Goal: Task Accomplishment & Management: Use online tool/utility

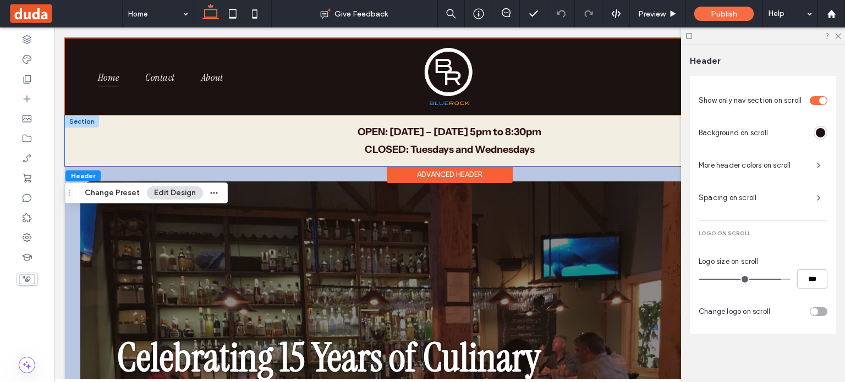
click at [76, 154] on div "OPEN: Thursday – Monday 5pm to 8:30pm ﻿ CLOSED: Tuesdays and Wednesdays" at bounding box center [449, 141] width 769 height 51
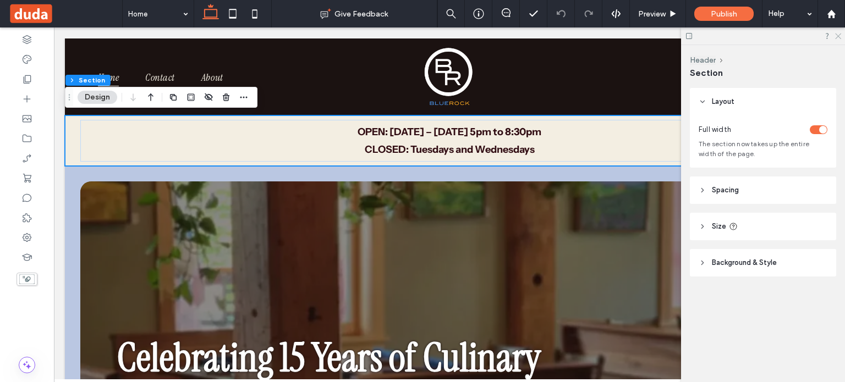
click at [839, 34] on icon at bounding box center [837, 35] width 7 height 7
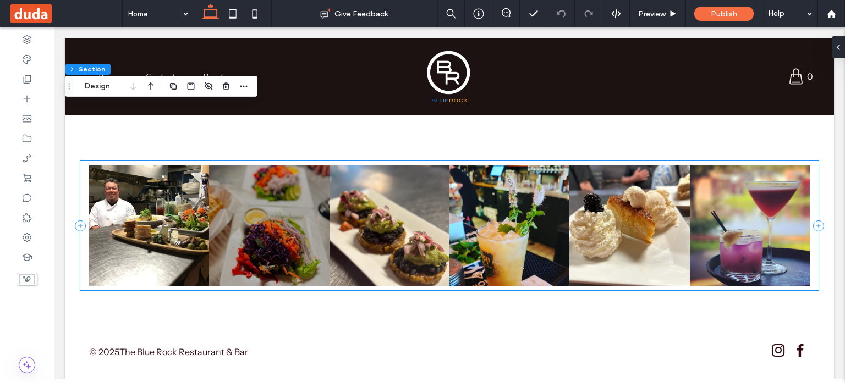
scroll to position [4732, 0]
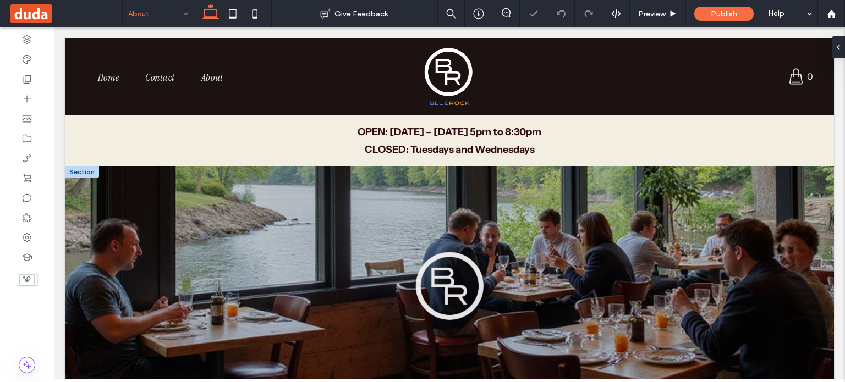
drag, startPoint x: 571, startPoint y: 248, endPoint x: 644, endPoint y: 270, distance: 76.6
click at [644, 270] on div at bounding box center [449, 346] width 769 height 361
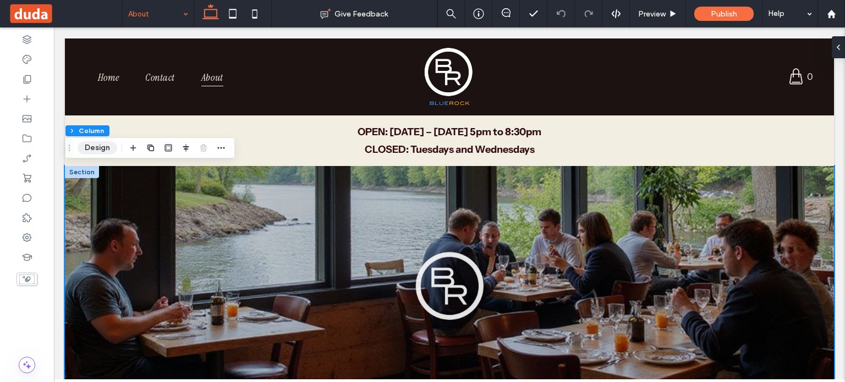
click at [100, 151] on button "Design" at bounding box center [98, 147] width 40 height 13
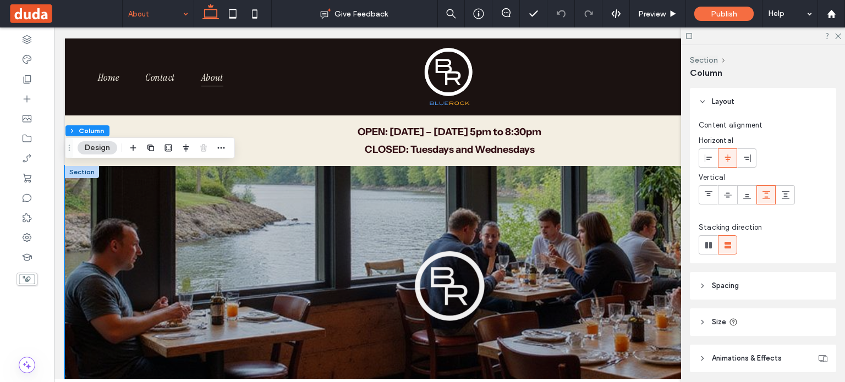
scroll to position [75, 0]
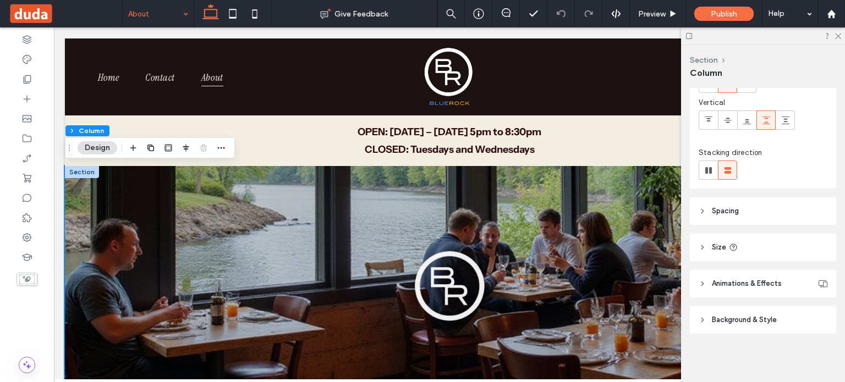
click at [722, 317] on span "Background & Style" at bounding box center [744, 320] width 65 height 11
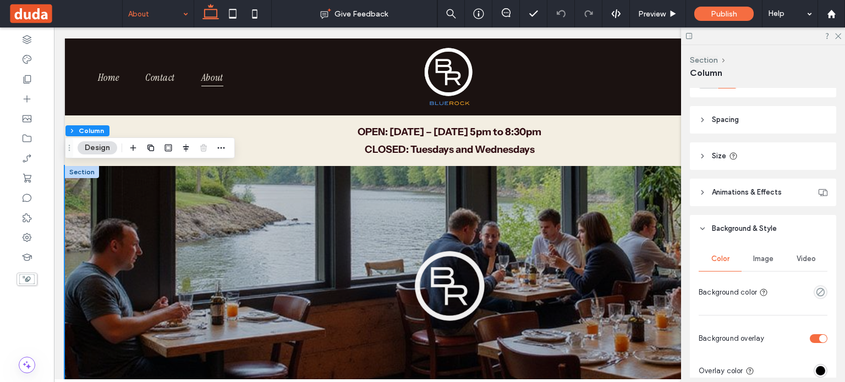
scroll to position [167, 0]
click at [757, 259] on span "Image" at bounding box center [763, 258] width 20 height 9
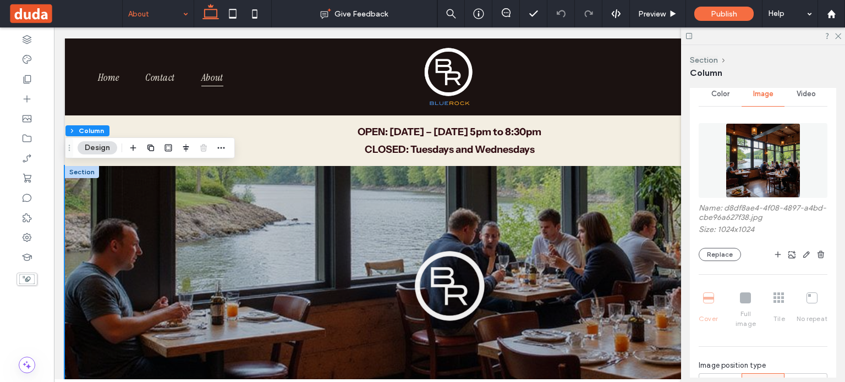
scroll to position [337, 0]
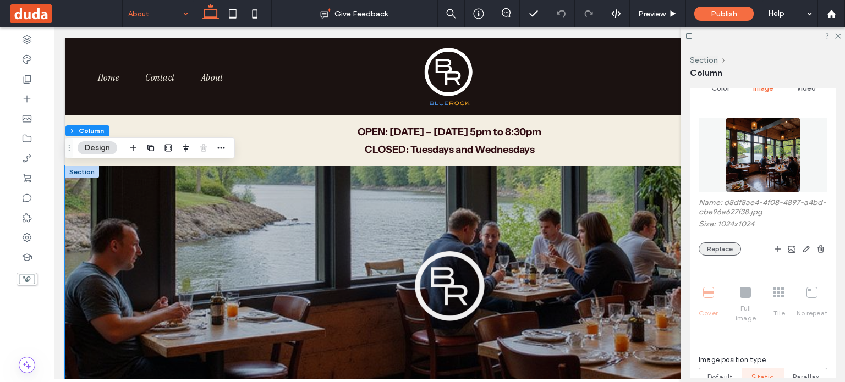
click at [719, 248] on button "Replace" at bounding box center [720, 249] width 42 height 13
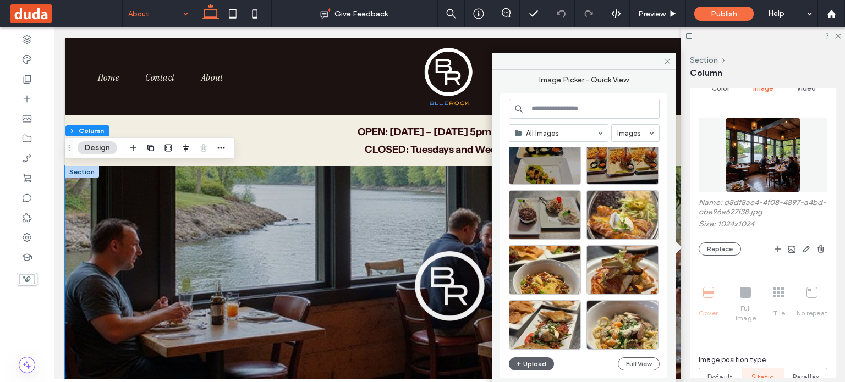
scroll to position [263, 0]
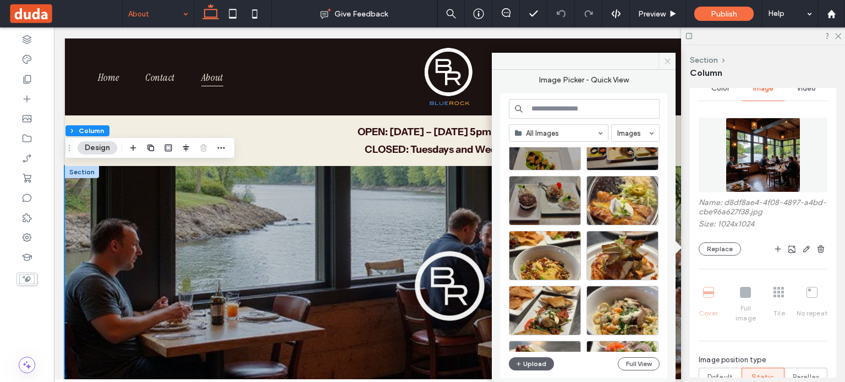
click at [669, 63] on icon at bounding box center [668, 61] width 8 height 8
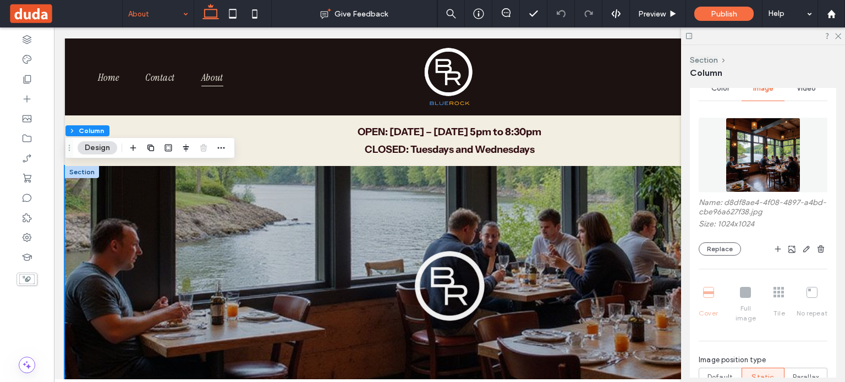
click at [842, 36] on div at bounding box center [763, 36] width 164 height 17
click at [839, 36] on icon at bounding box center [837, 35] width 7 height 7
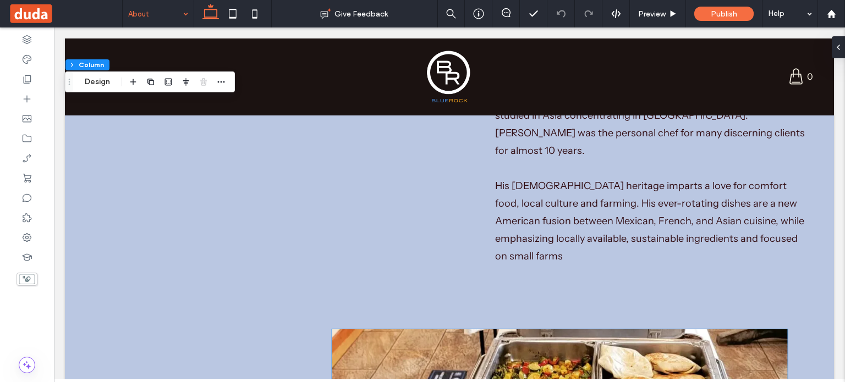
scroll to position [1228, 0]
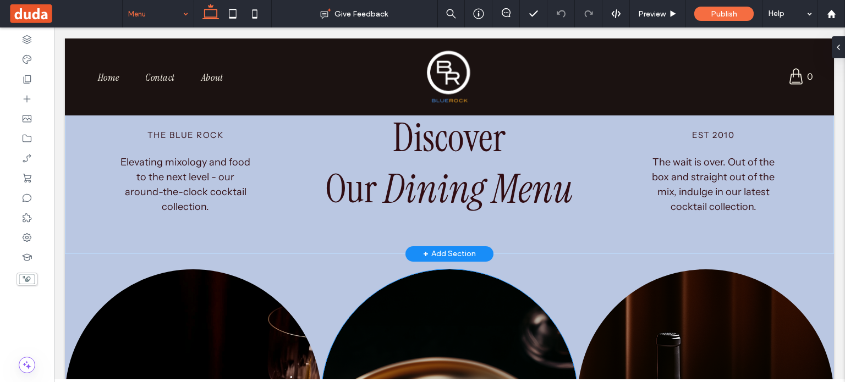
scroll to position [124, 0]
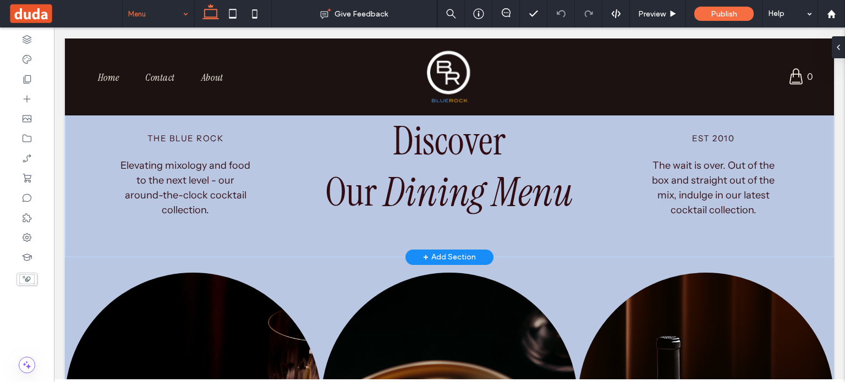
click at [436, 257] on div "+ Add Section" at bounding box center [449, 257] width 53 height 12
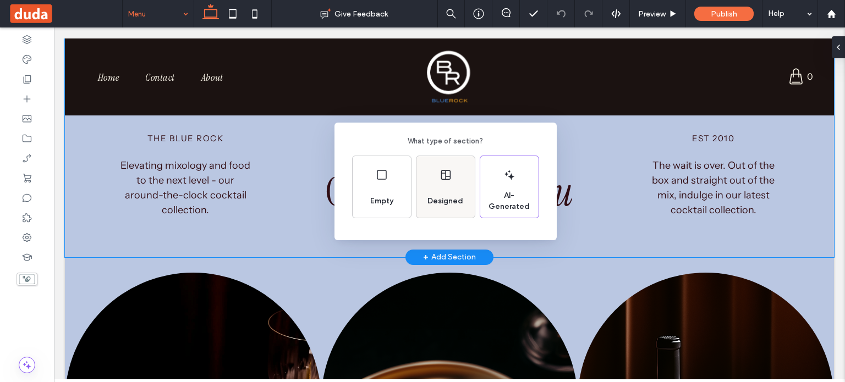
click at [434, 191] on div "Designed" at bounding box center [445, 201] width 45 height 24
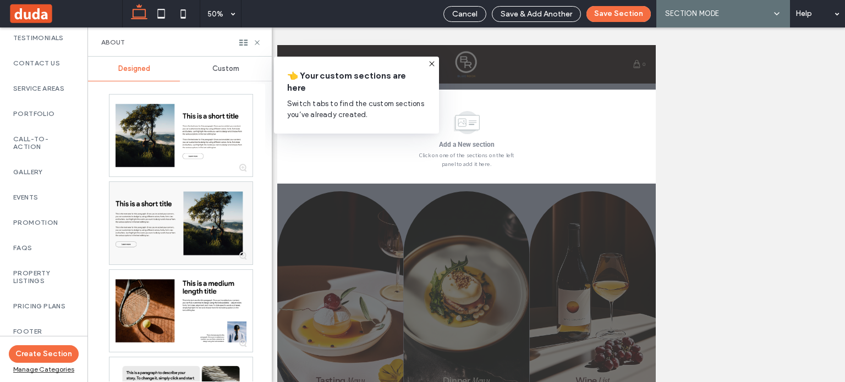
scroll to position [470, 0]
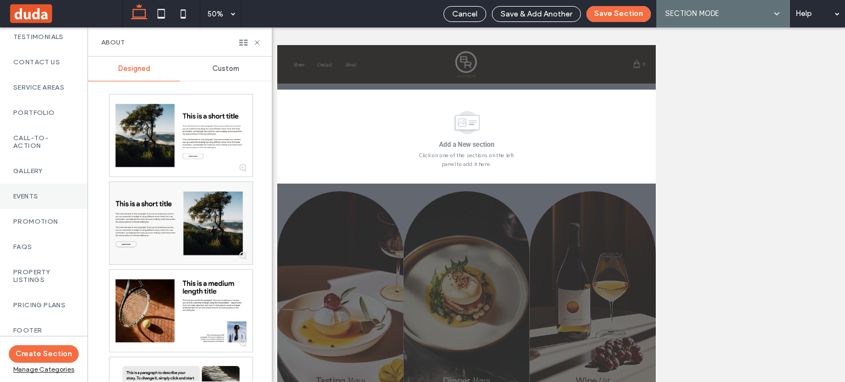
click at [24, 199] on div "Events" at bounding box center [43, 196] width 87 height 25
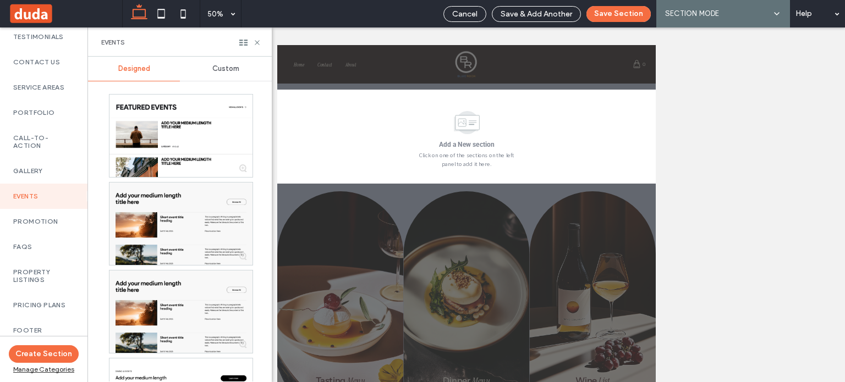
click at [231, 68] on span "Custom" at bounding box center [225, 68] width 27 height 9
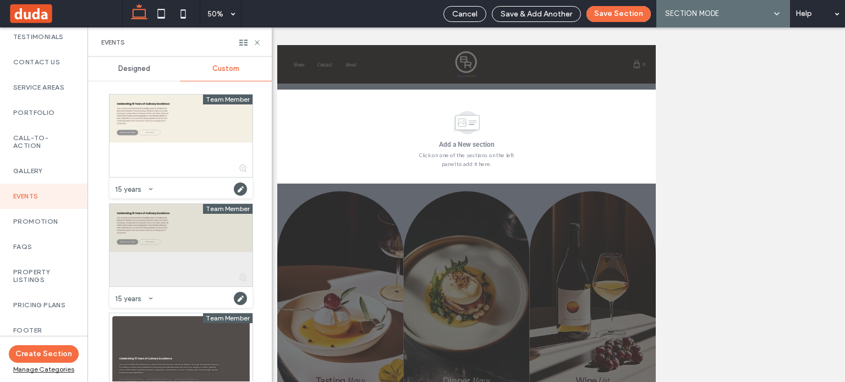
scroll to position [118, 0]
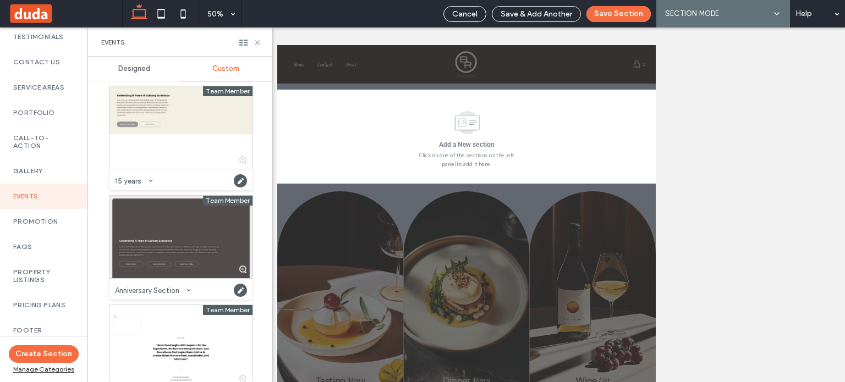
click at [180, 239] on div at bounding box center [180, 237] width 143 height 83
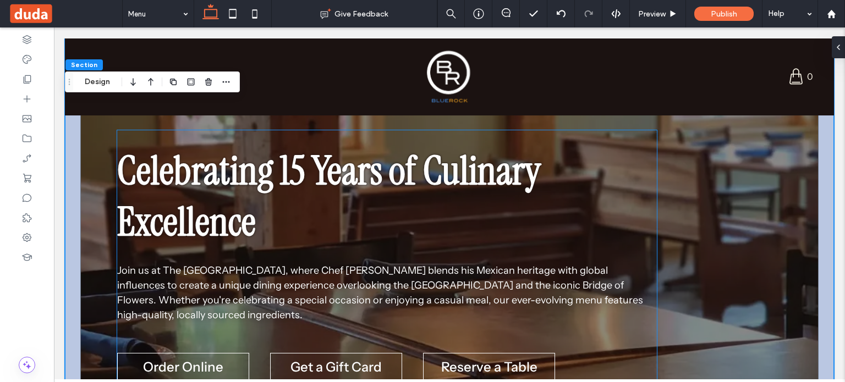
scroll to position [387, 0]
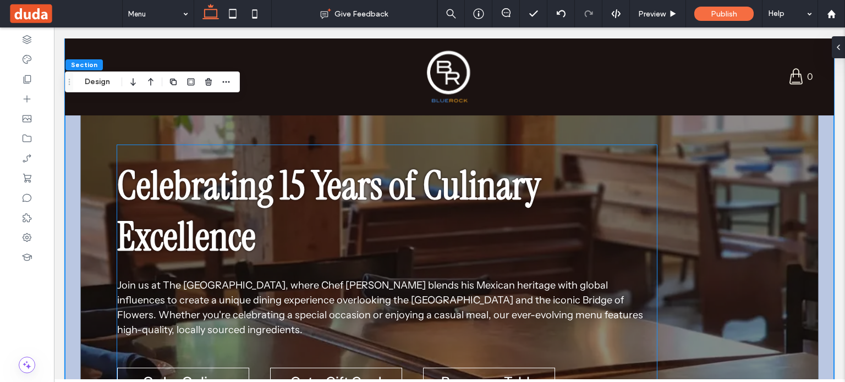
click at [273, 289] on span "Join us at The Blue Rock Restaurant, where Chef Chris Ramirez blends his Mexica…" at bounding box center [380, 308] width 526 height 57
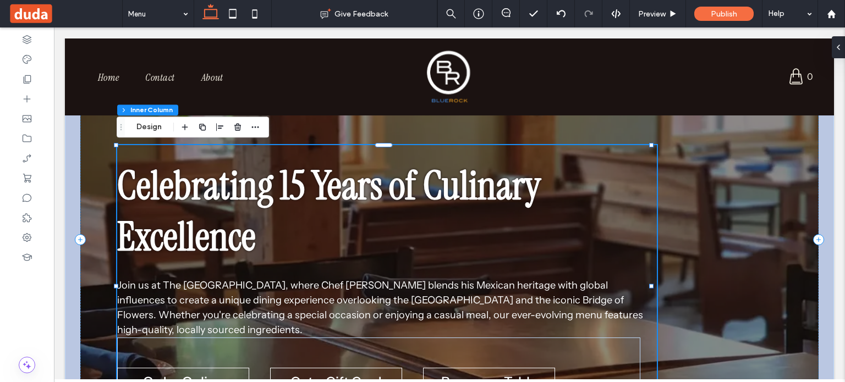
type input "**"
click at [277, 287] on span "Join us at The Blue Rock Restaurant, where Chef Chris Ramirez blends his Mexica…" at bounding box center [380, 308] width 526 height 57
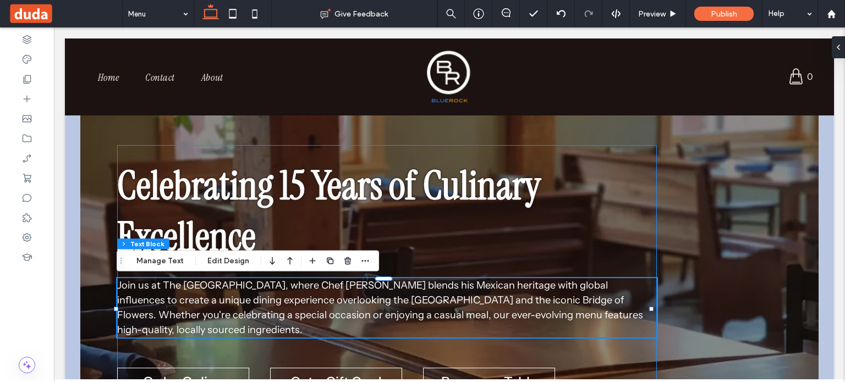
click at [277, 287] on span "Join us at The Blue Rock Restaurant, where Chef Chris Ramirez blends his Mexica…" at bounding box center [380, 308] width 526 height 57
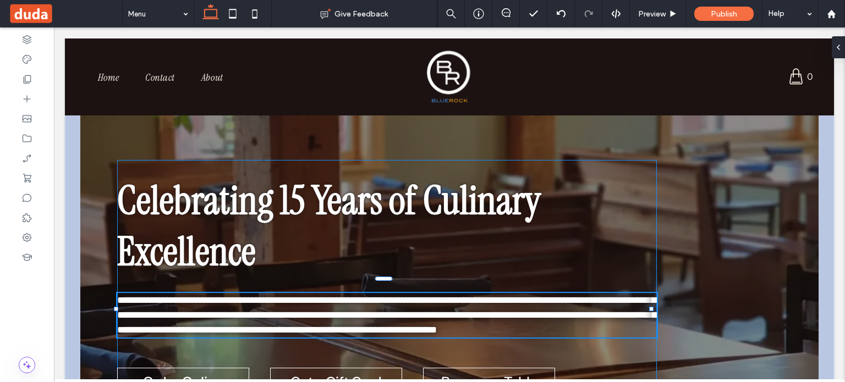
type input "**********"
type input "**"
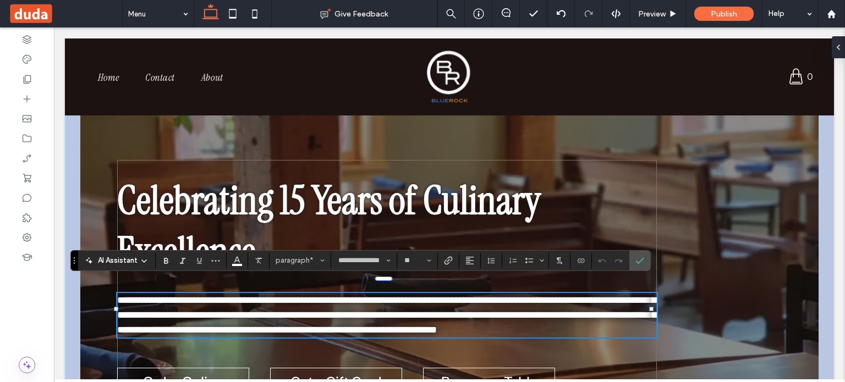
click at [277, 295] on span "**********" at bounding box center [386, 315] width 539 height 40
click at [637, 259] on icon "Confirm" at bounding box center [640, 260] width 9 height 9
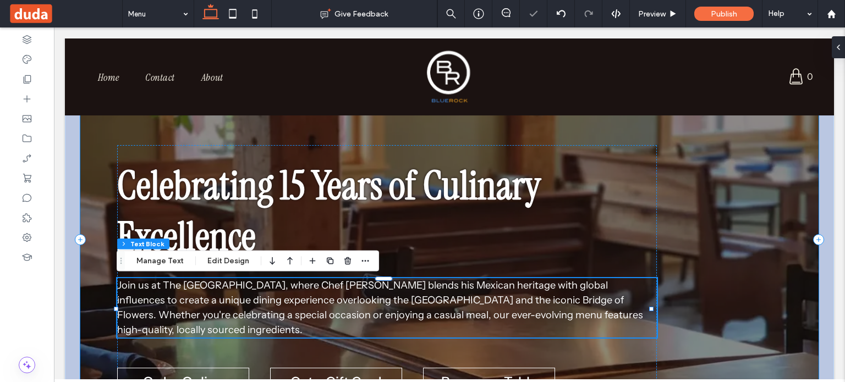
click at [685, 276] on div "Celebrating 15 Years of Culinary Excellence Join us at The Blue Rock Restaurant…" at bounding box center [449, 240] width 738 height 461
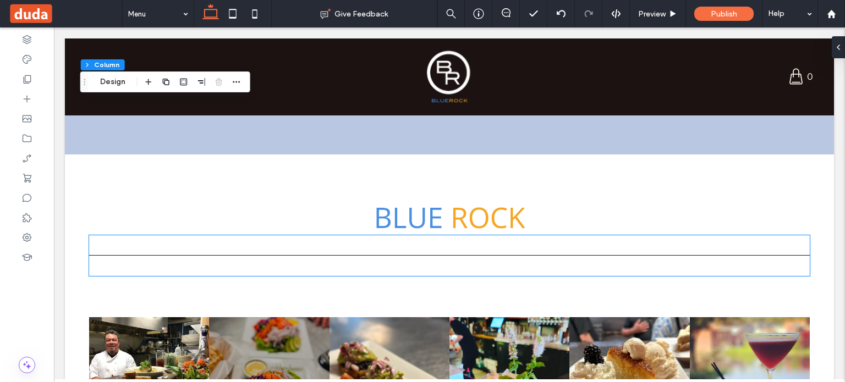
scroll to position [5097, 0]
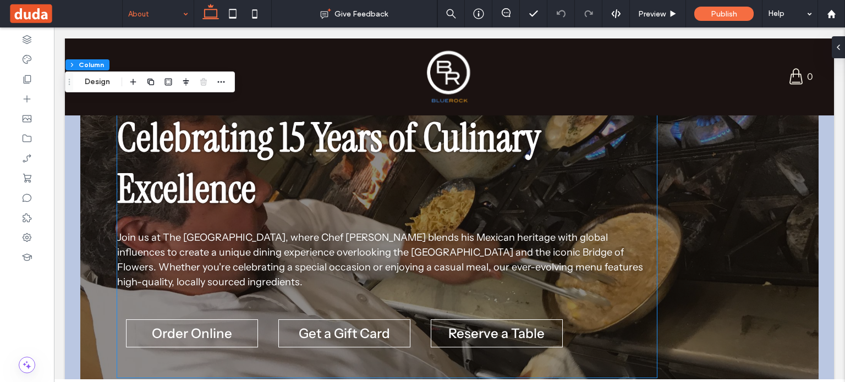
scroll to position [530, 0]
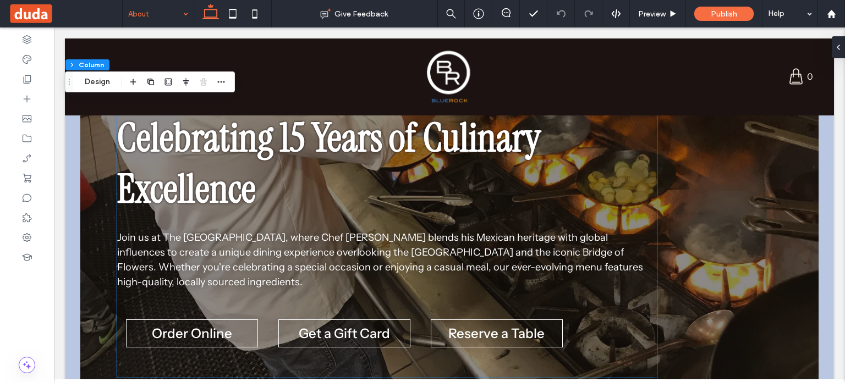
click at [276, 229] on div "Celebrating 15 Years of Culinary Excellence Join us at The Blue Rock Restaurant…" at bounding box center [387, 237] width 540 height 281
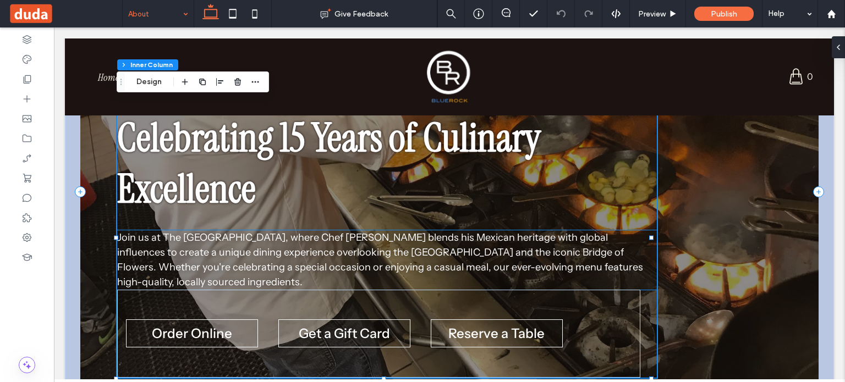
click at [277, 239] on span "Join us at The Blue Rock Restaurant, where Chef Chris Ramirez blends his Mexica…" at bounding box center [380, 260] width 526 height 57
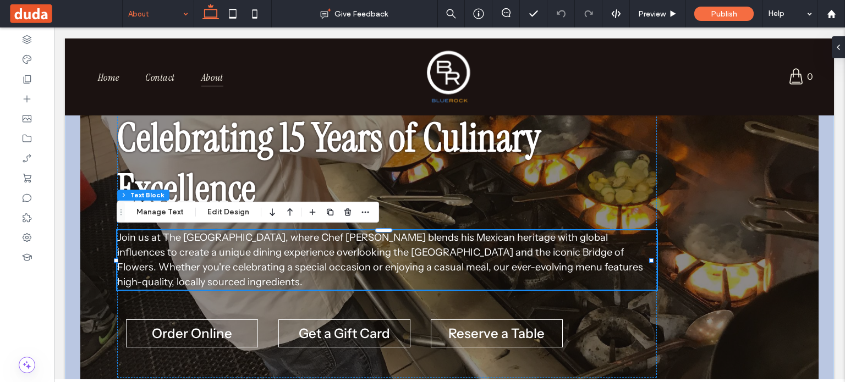
click at [277, 239] on span "Join us at The Blue Rock Restaurant, where Chef Chris Ramirez blends his Mexica…" at bounding box center [380, 260] width 526 height 57
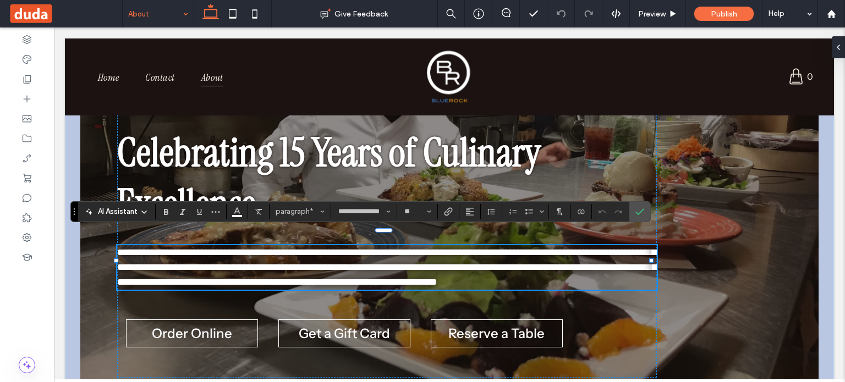
click at [277, 248] on span "**********" at bounding box center [386, 268] width 539 height 40
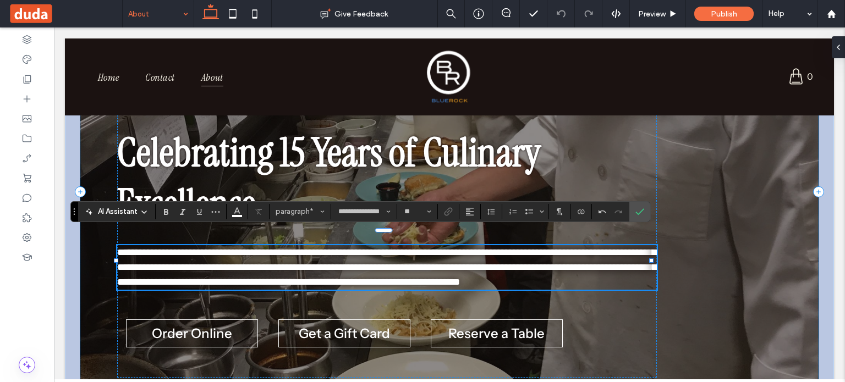
click at [742, 260] on div at bounding box center [449, 191] width 738 height 461
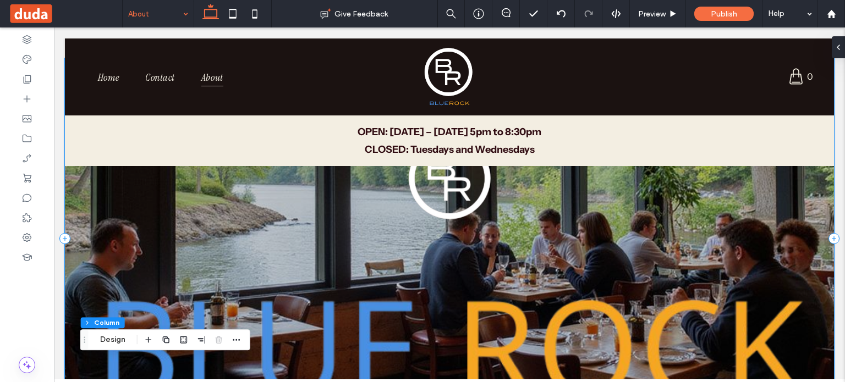
scroll to position [0, 0]
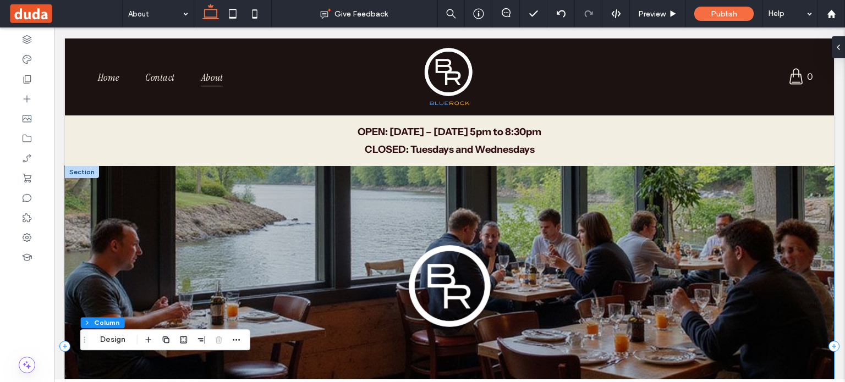
click at [112, 224] on div at bounding box center [449, 346] width 769 height 361
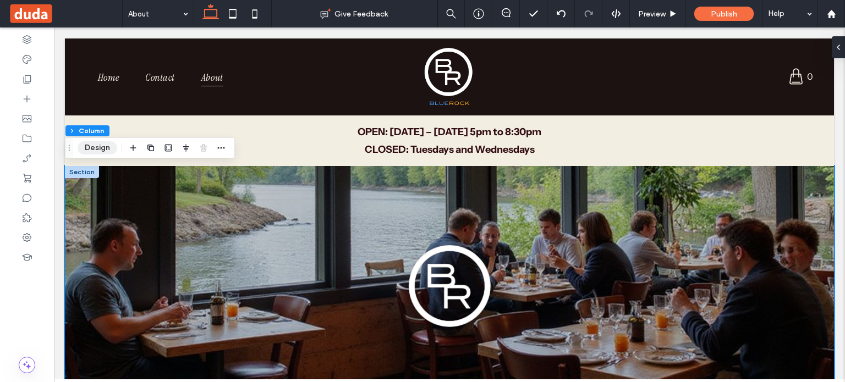
click at [102, 146] on button "Design" at bounding box center [98, 147] width 40 height 13
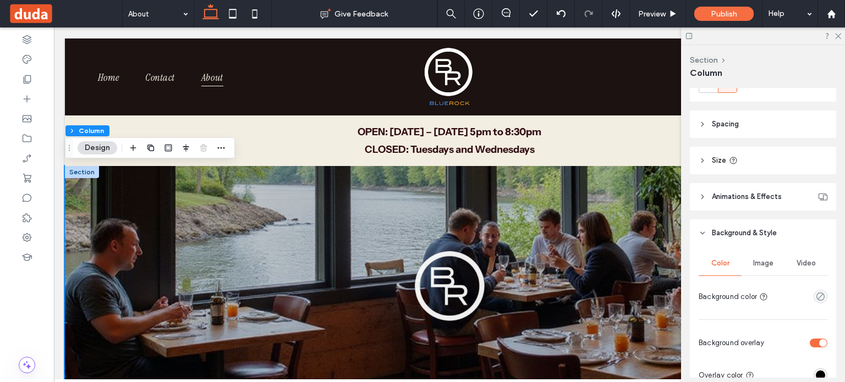
scroll to position [162, 0]
click at [759, 260] on span "Image" at bounding box center [763, 263] width 20 height 9
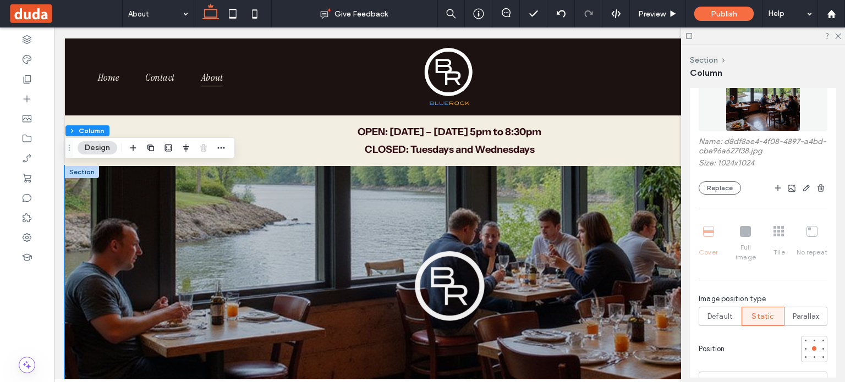
scroll to position [398, 0]
click at [719, 187] on button "Replace" at bounding box center [720, 187] width 42 height 13
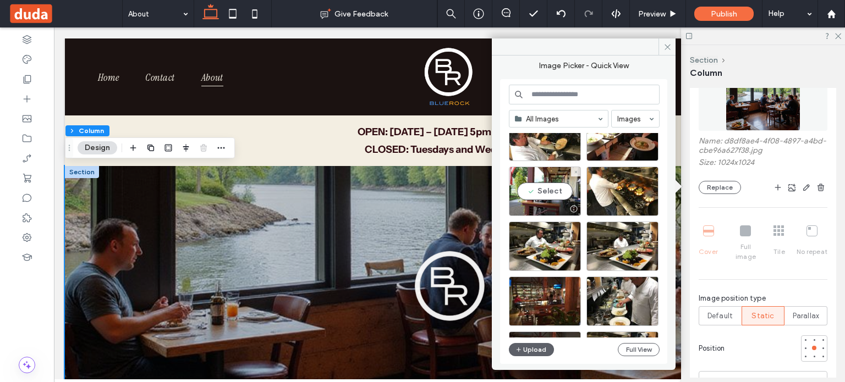
scroll to position [1364, 0]
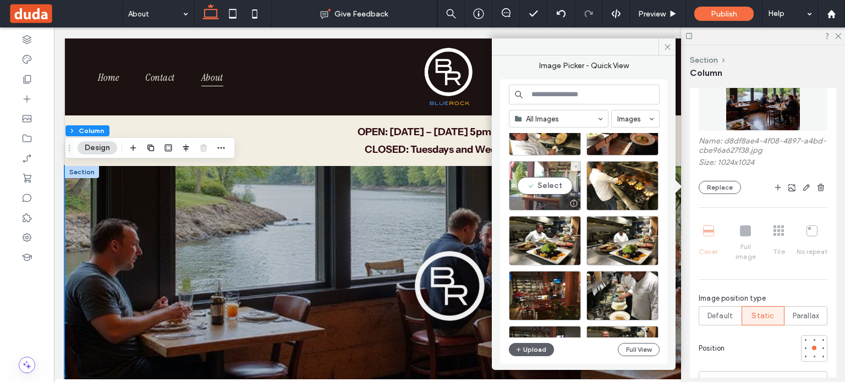
click at [540, 184] on div "Select" at bounding box center [545, 186] width 72 height 50
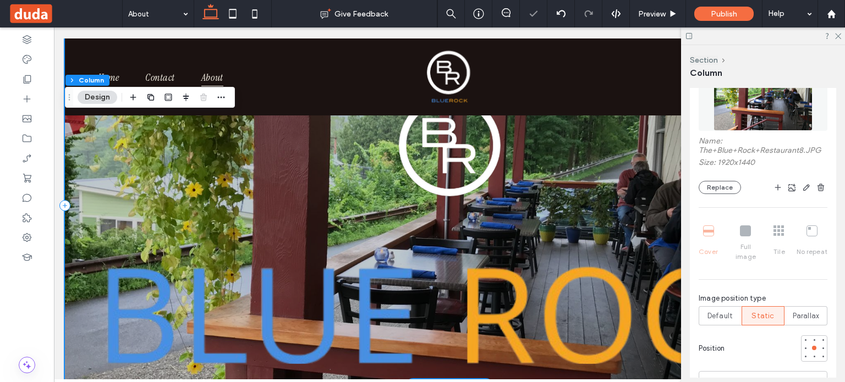
scroll to position [0, 0]
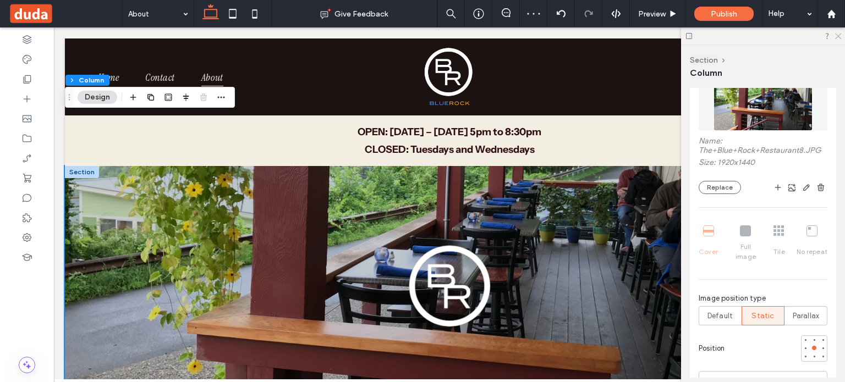
click at [840, 35] on icon at bounding box center [837, 35] width 7 height 7
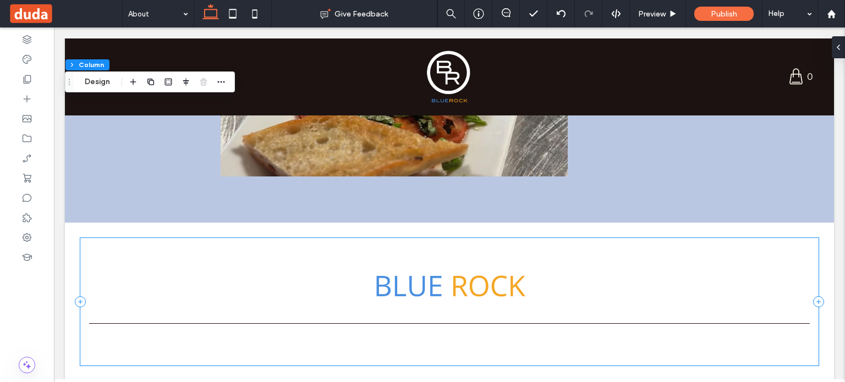
scroll to position [3793, 0]
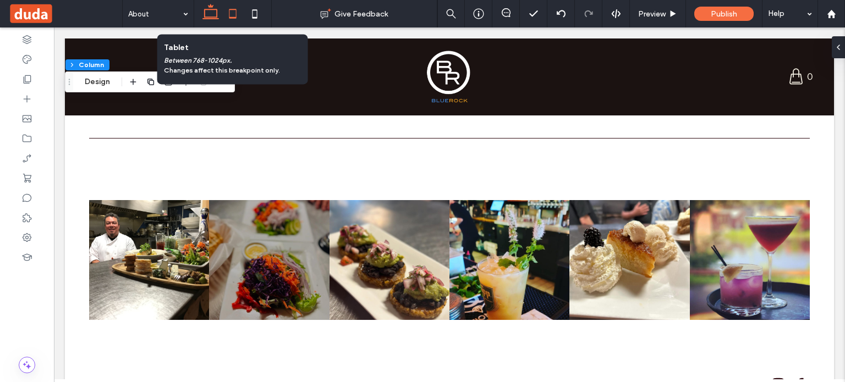
click at [231, 15] on icon at bounding box center [233, 14] width 22 height 22
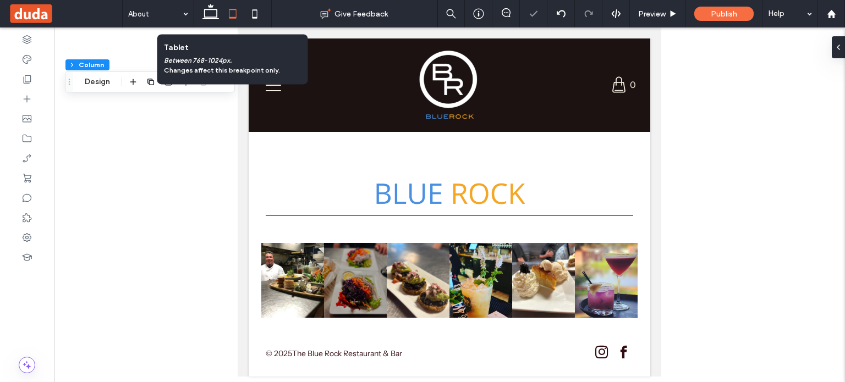
type input "**"
type input "****"
type input "**"
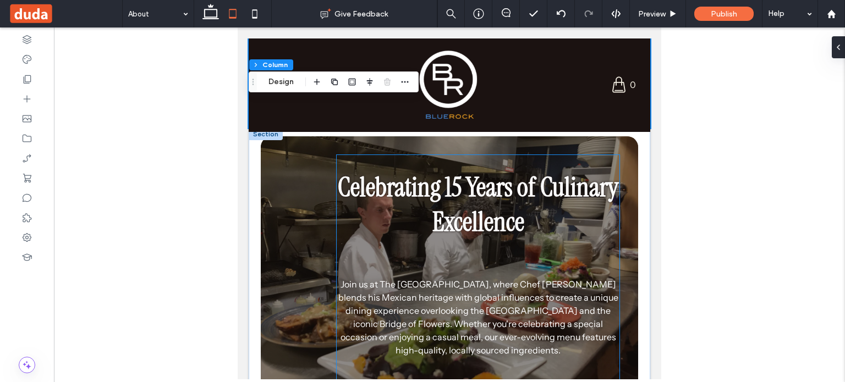
scroll to position [251, 0]
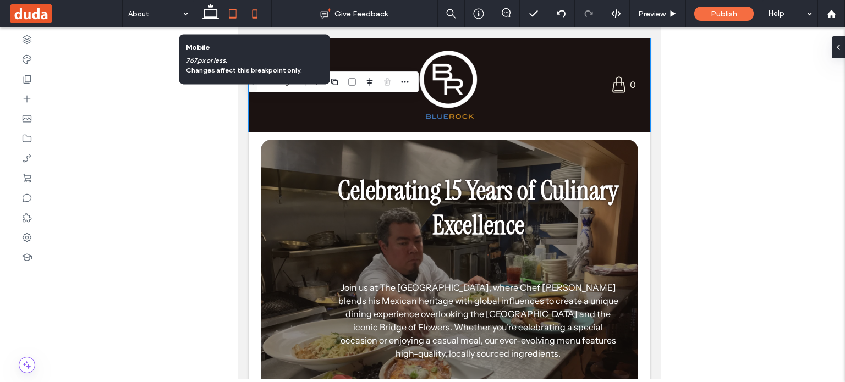
click at [254, 15] on icon at bounding box center [255, 14] width 22 height 22
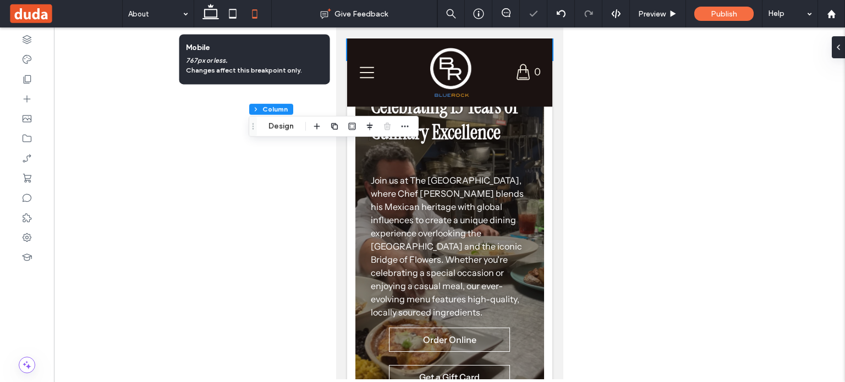
type input "**"
type input "****"
type input "**"
type input "***"
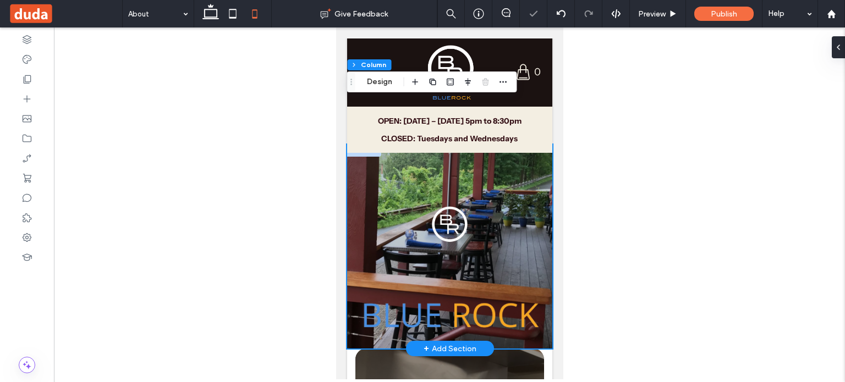
scroll to position [0, 0]
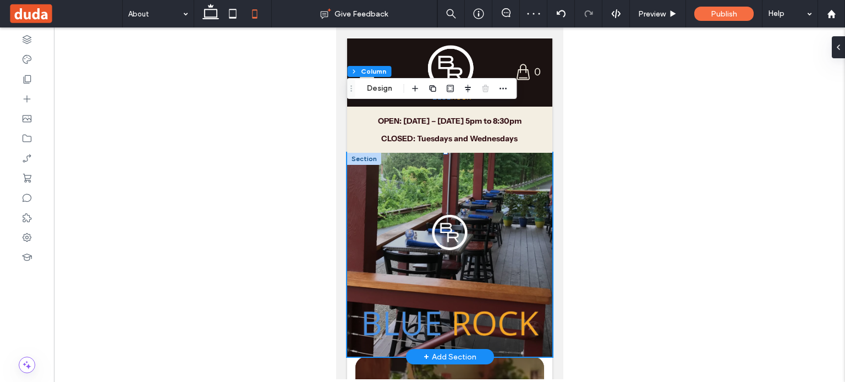
click at [486, 223] on div at bounding box center [449, 255] width 205 height 204
click at [379, 87] on button "Design" at bounding box center [380, 88] width 40 height 13
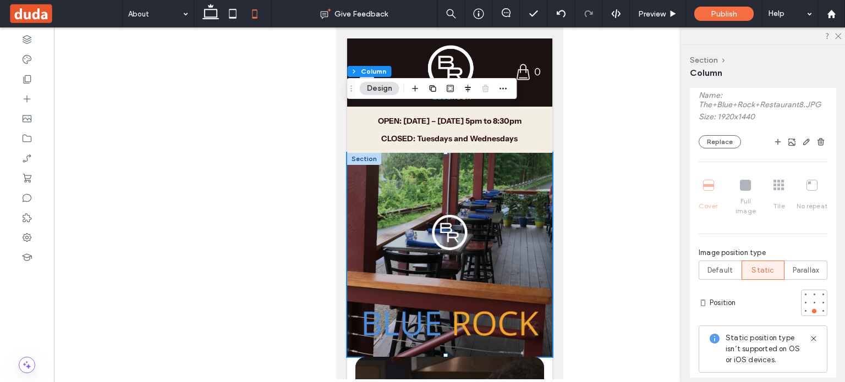
scroll to position [459, 0]
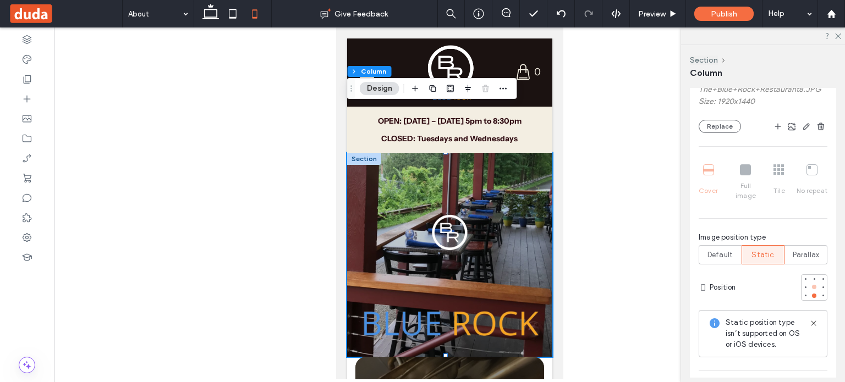
click at [812, 285] on div at bounding box center [814, 287] width 4 height 4
click at [821, 285] on div at bounding box center [823, 287] width 4 height 4
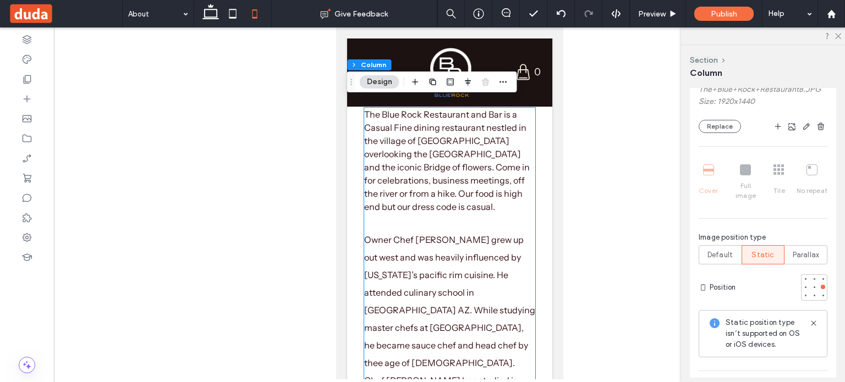
scroll to position [710, 0]
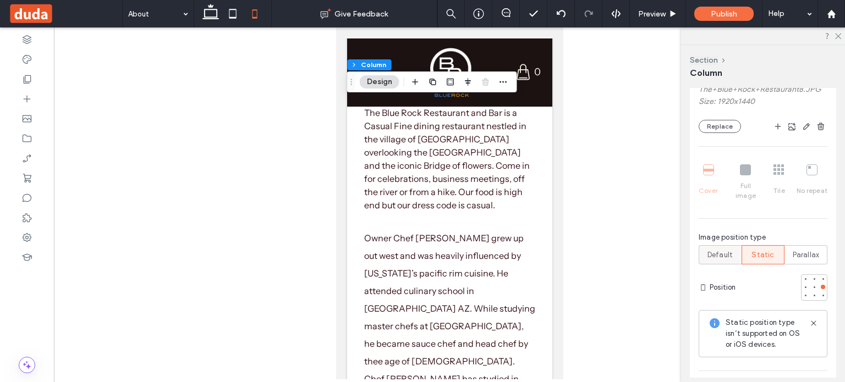
click at [714, 250] on span "Default" at bounding box center [720, 255] width 25 height 11
click at [718, 250] on span "Default" at bounding box center [720, 255] width 25 height 11
click at [717, 250] on span "Default" at bounding box center [720, 255] width 25 height 11
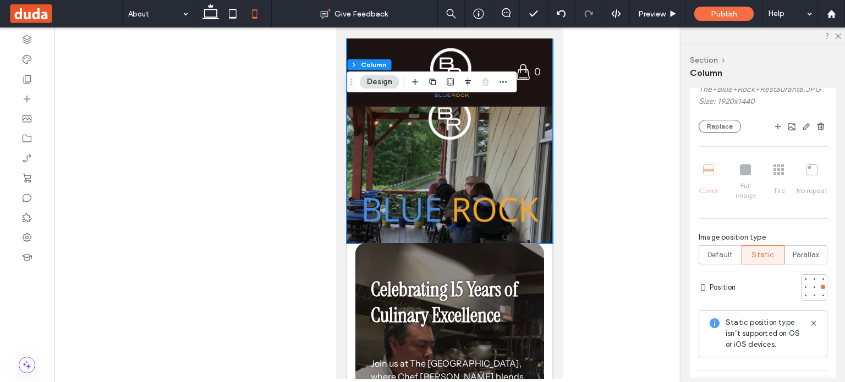
scroll to position [77, 0]
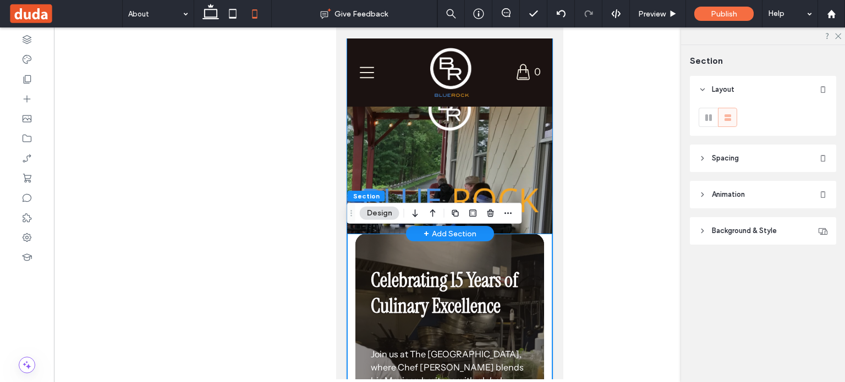
click at [355, 228] on div at bounding box center [449, 132] width 205 height 204
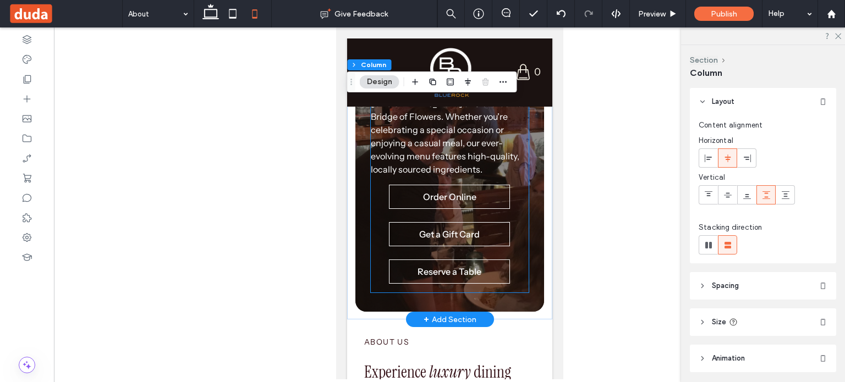
scroll to position [395, 0]
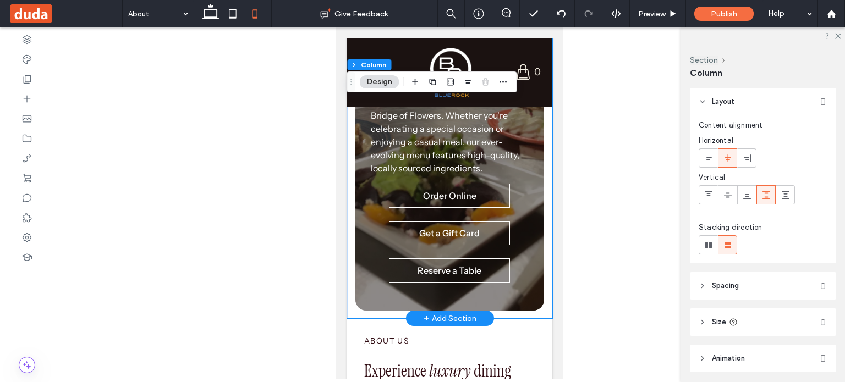
click at [377, 310] on div "Celebrating 15 Years of Culinary Excellence Join us at The Blue Rock Restaurant…" at bounding box center [449, 117] width 205 height 403
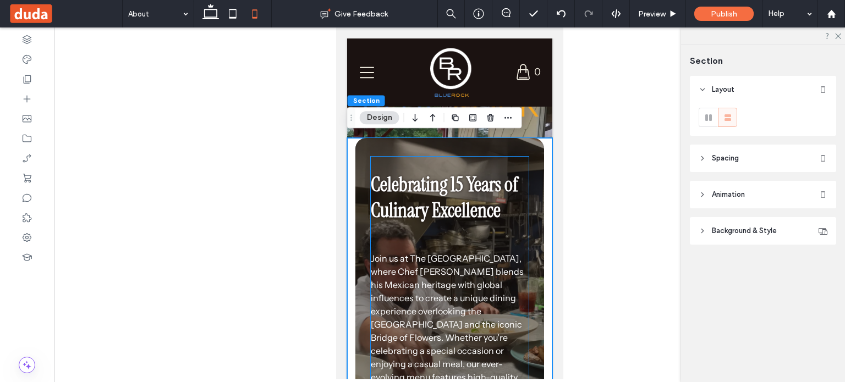
scroll to position [106, 0]
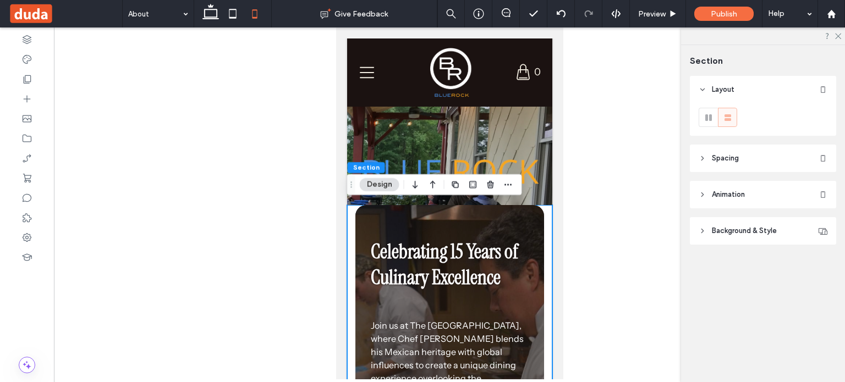
click at [619, 226] on div at bounding box center [449, 204] width 791 height 352
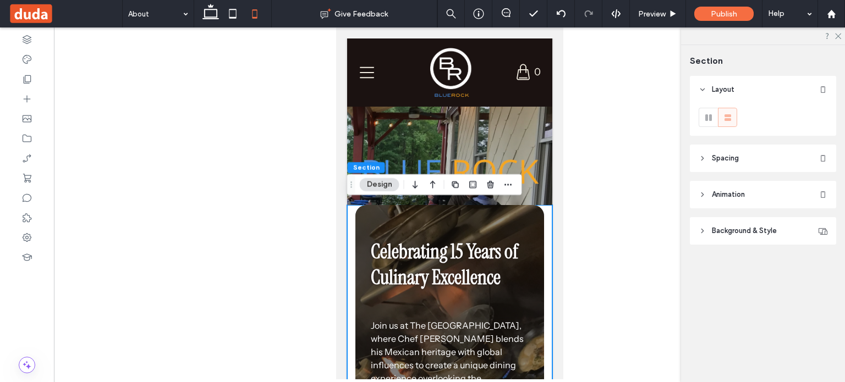
click at [619, 226] on div at bounding box center [449, 204] width 791 height 352
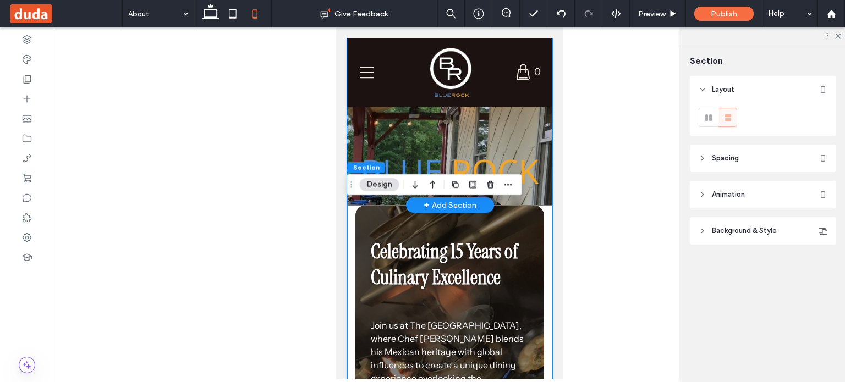
click at [500, 131] on div at bounding box center [449, 103] width 205 height 204
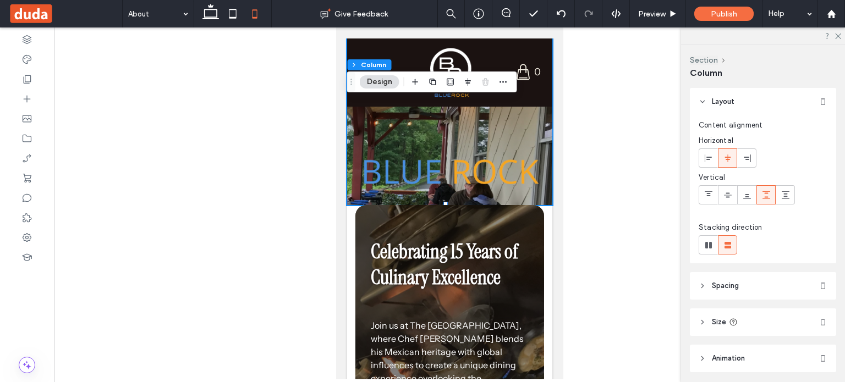
click at [593, 207] on div at bounding box center [449, 204] width 791 height 352
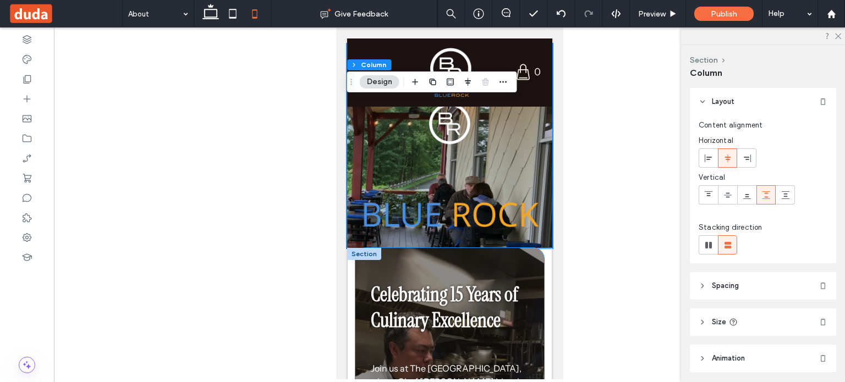
scroll to position [109, 0]
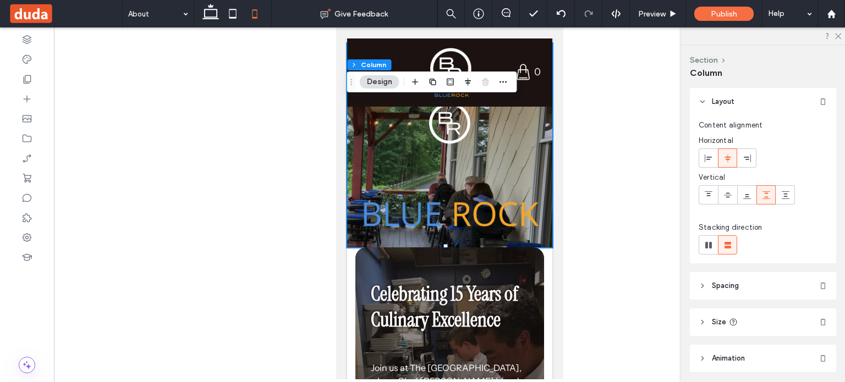
click at [585, 200] on div at bounding box center [449, 204] width 791 height 352
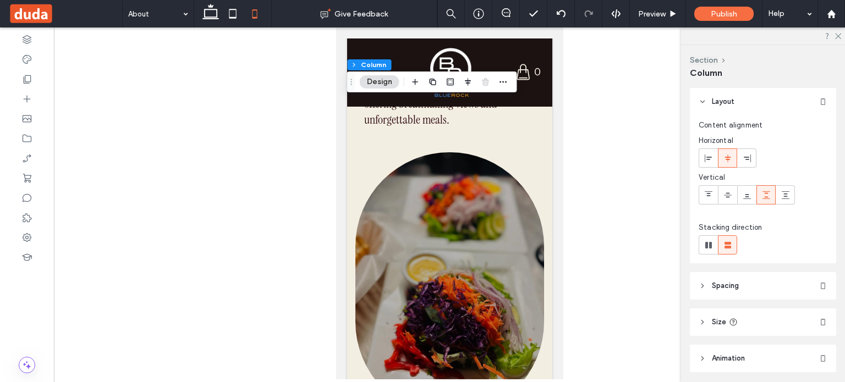
scroll to position [2112, 0]
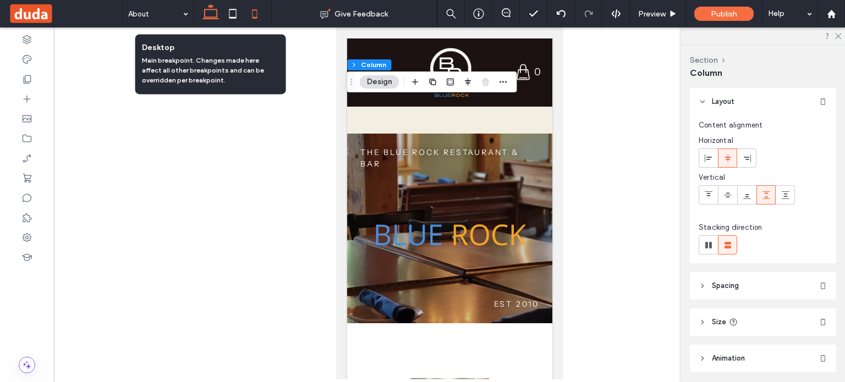
click at [210, 17] on use at bounding box center [210, 11] width 17 height 15
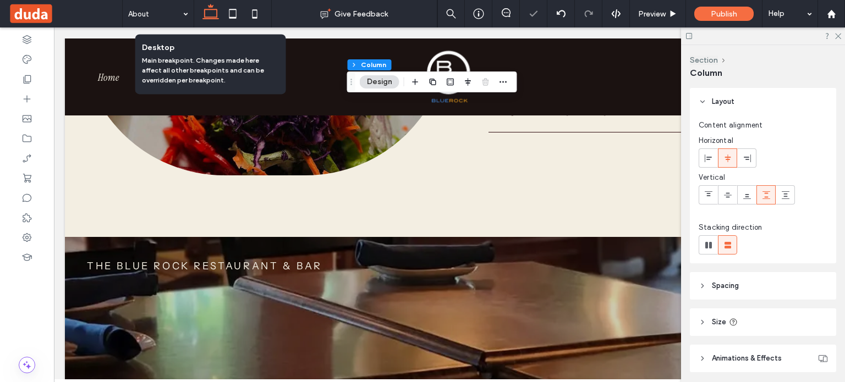
type input "**"
type input "****"
type input "**"
type input "****"
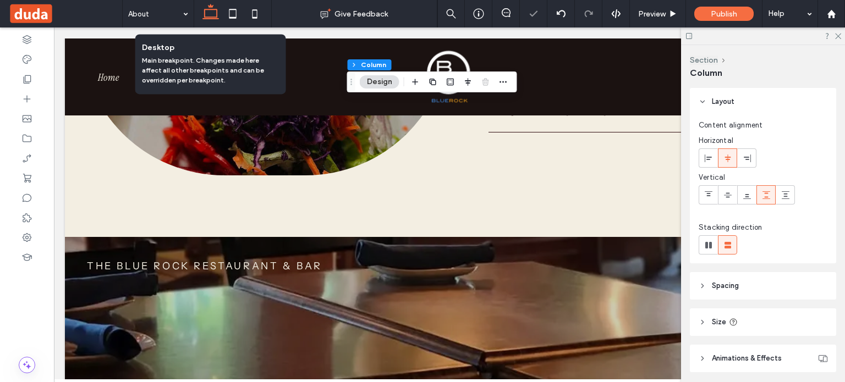
scroll to position [2195, 0]
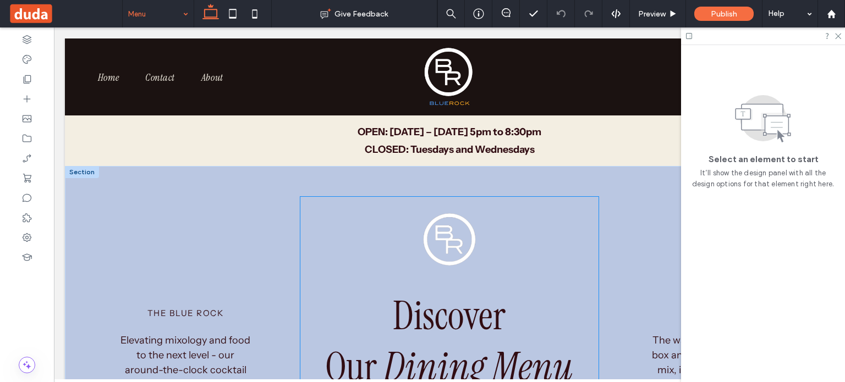
click at [315, 242] on div "Discover Our Dining Menu" at bounding box center [449, 299] width 298 height 205
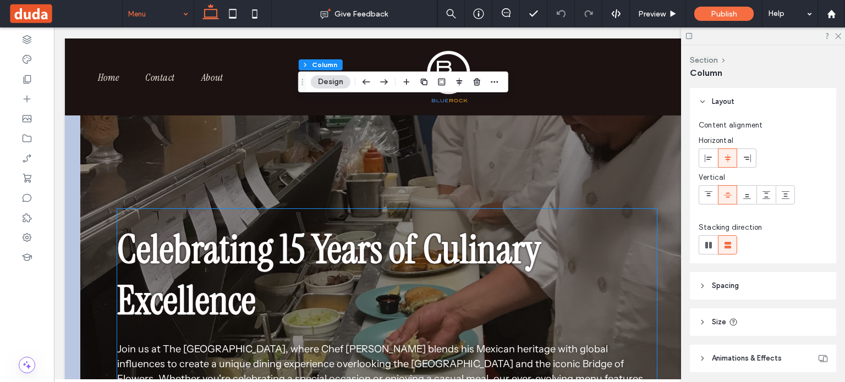
scroll to position [334, 0]
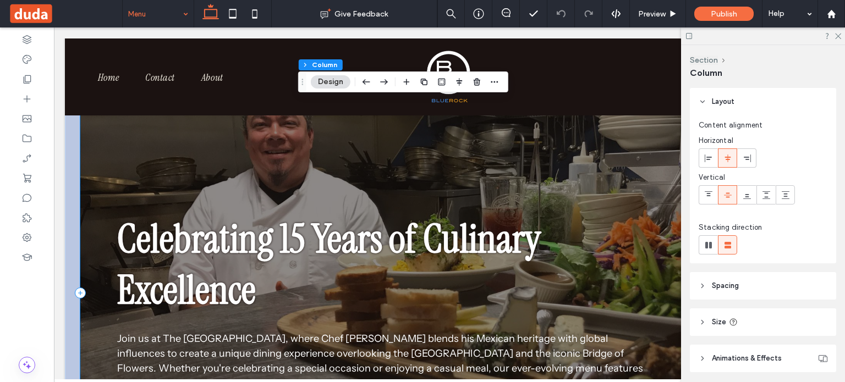
click at [552, 127] on div at bounding box center [449, 293] width 738 height 461
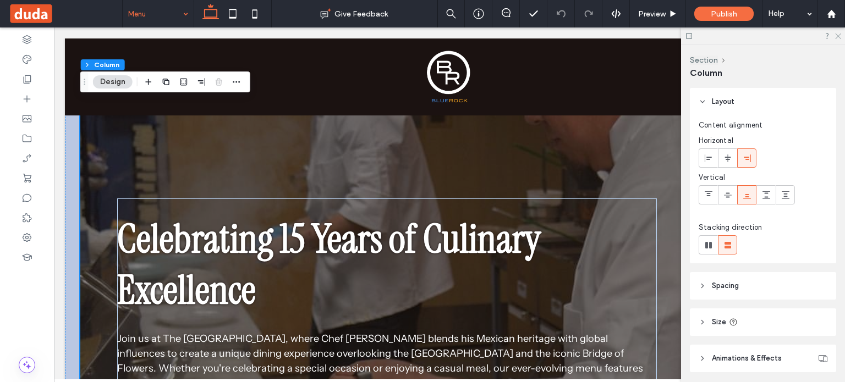
click at [836, 35] on icon at bounding box center [837, 35] width 7 height 7
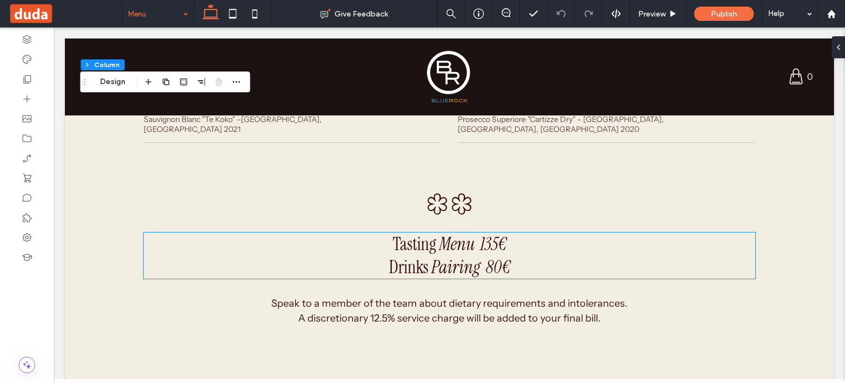
scroll to position [1576, 0]
